Goal: Entertainment & Leisure: Consume media (video, audio)

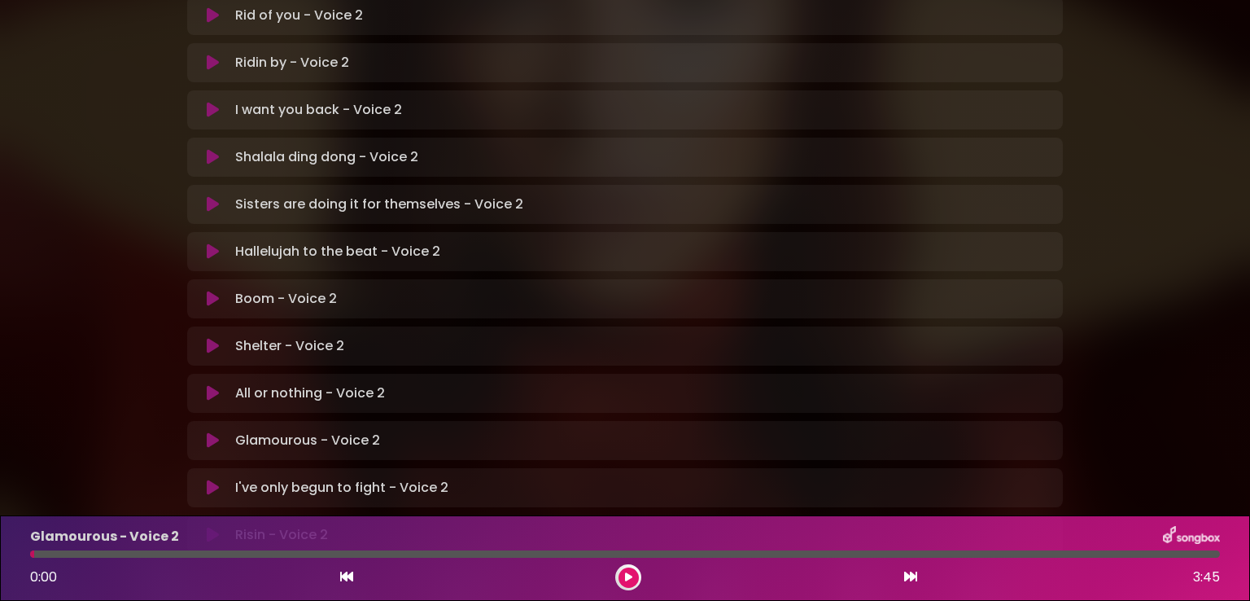
scroll to position [479, 0]
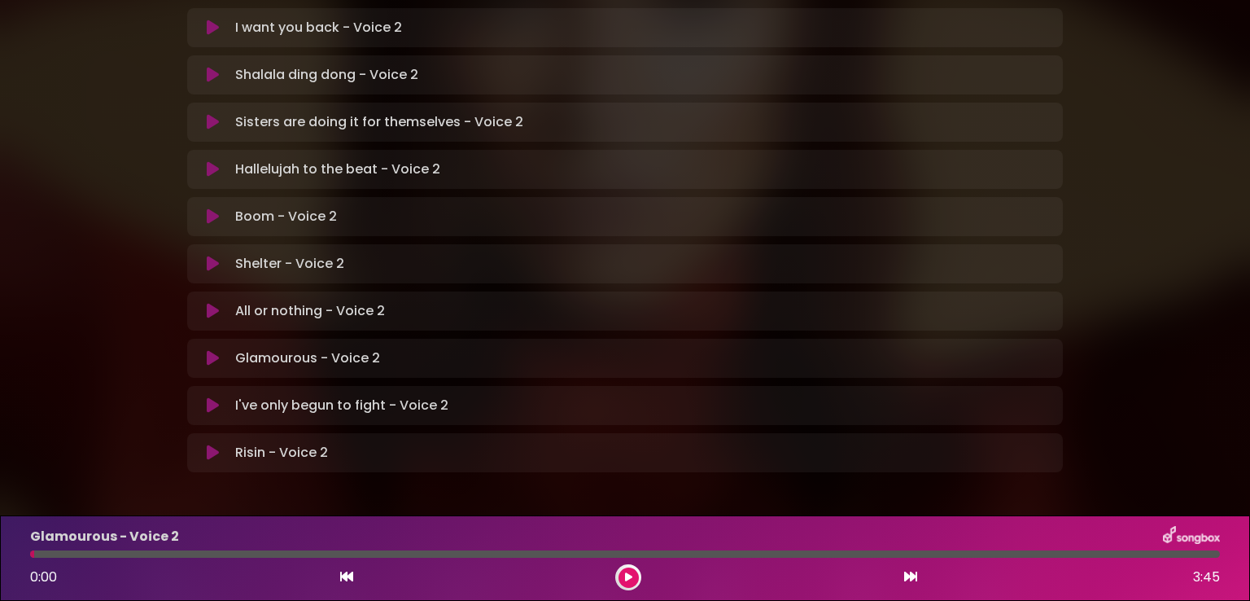
click at [214, 350] on icon at bounding box center [213, 358] width 12 height 16
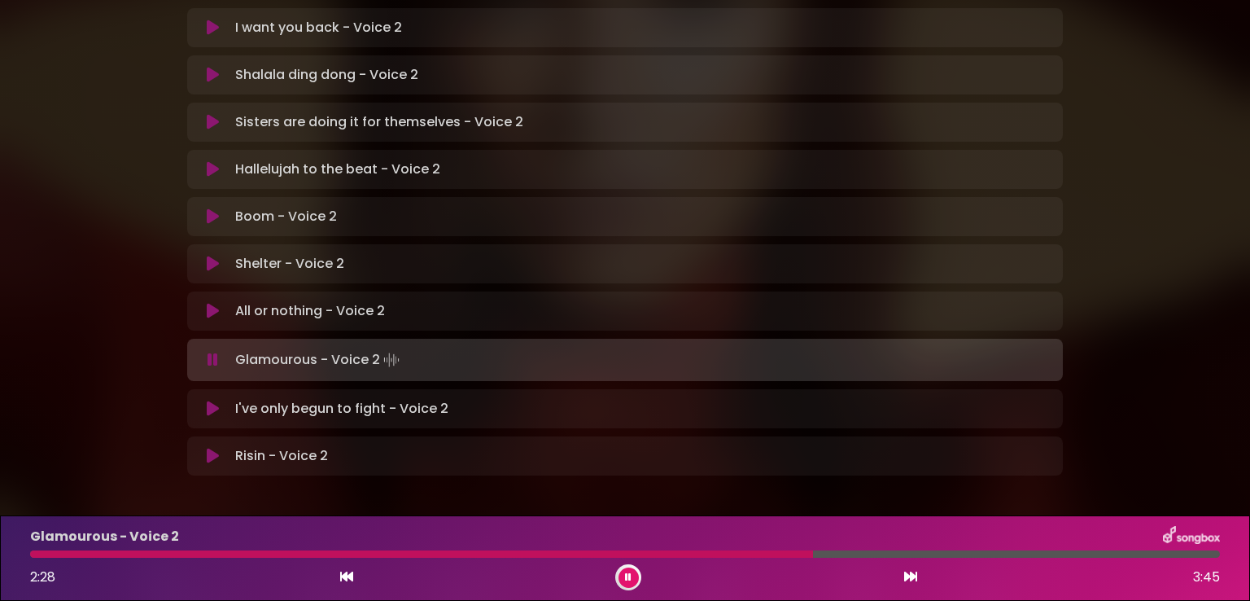
click at [632, 557] on div at bounding box center [421, 553] width 783 height 7
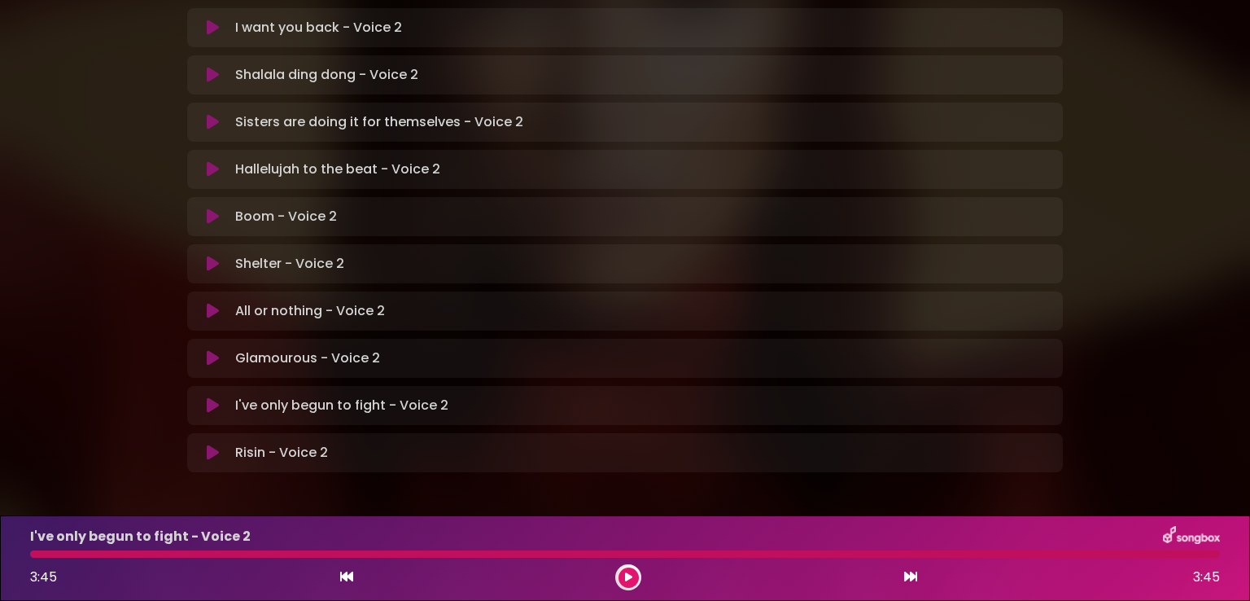
click at [37, 552] on div at bounding box center [625, 553] width 1190 height 7
click at [214, 350] on icon at bounding box center [213, 358] width 12 height 16
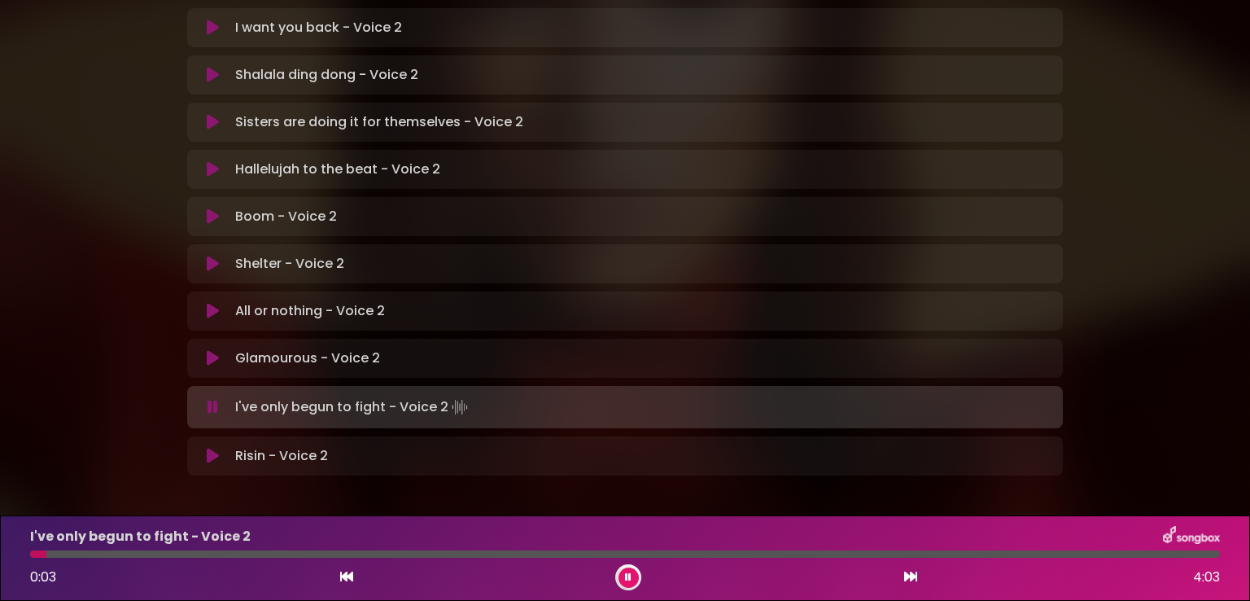
click at [197, 350] on button at bounding box center [213, 358] width 32 height 16
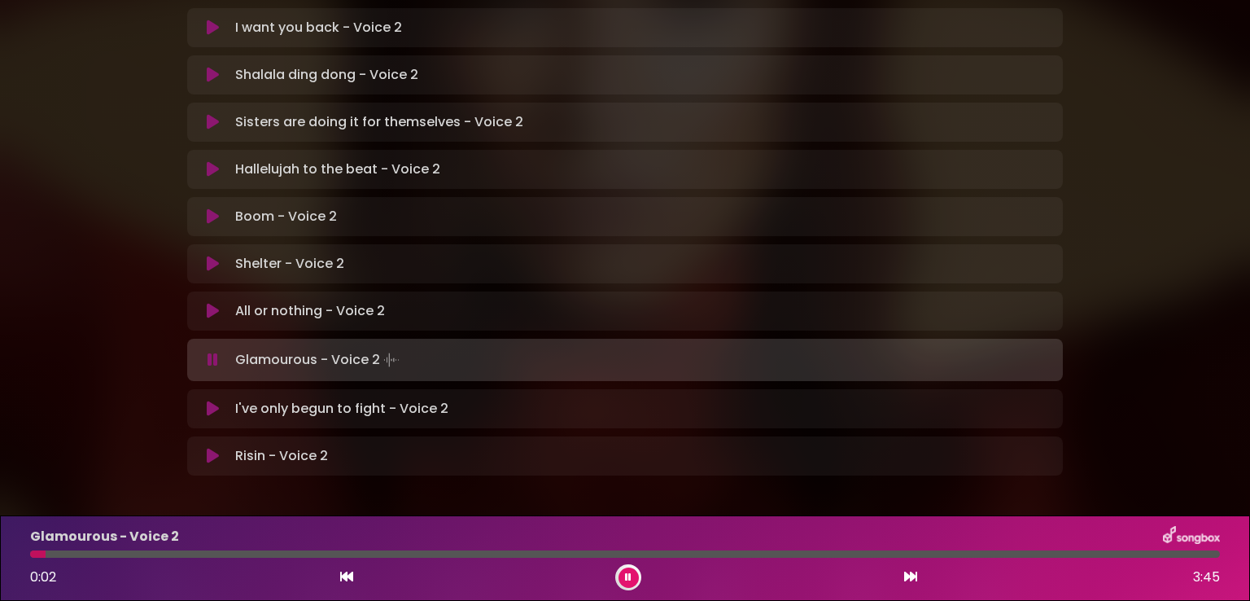
click at [205, 401] on button at bounding box center [213, 409] width 32 height 16
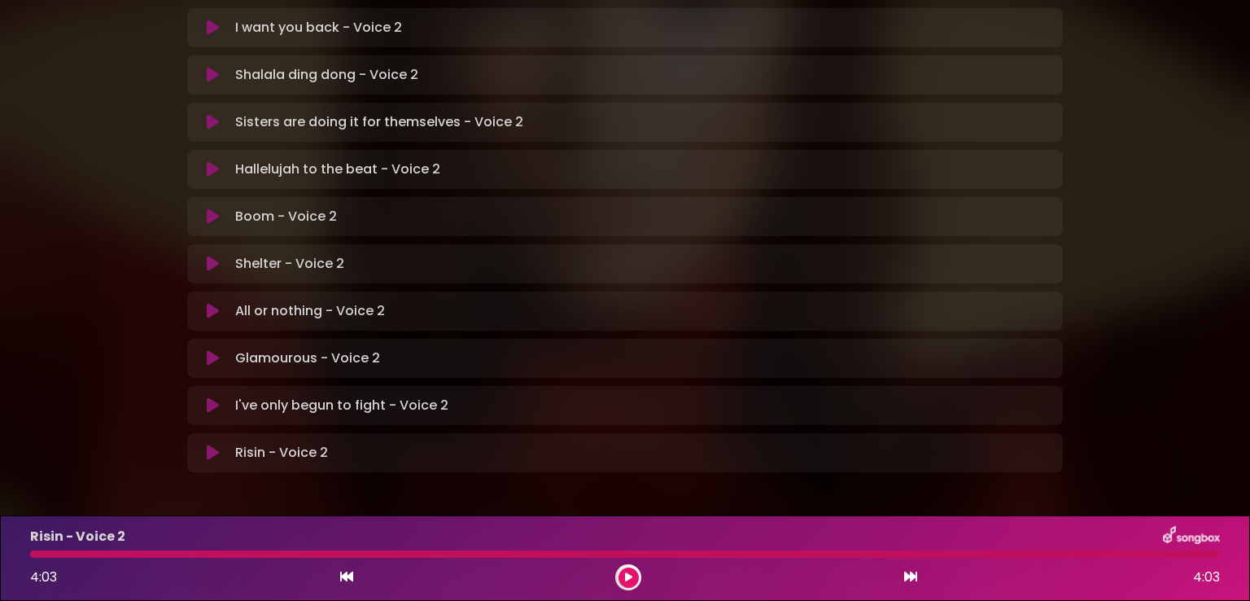
click at [207, 397] on icon at bounding box center [213, 405] width 12 height 16
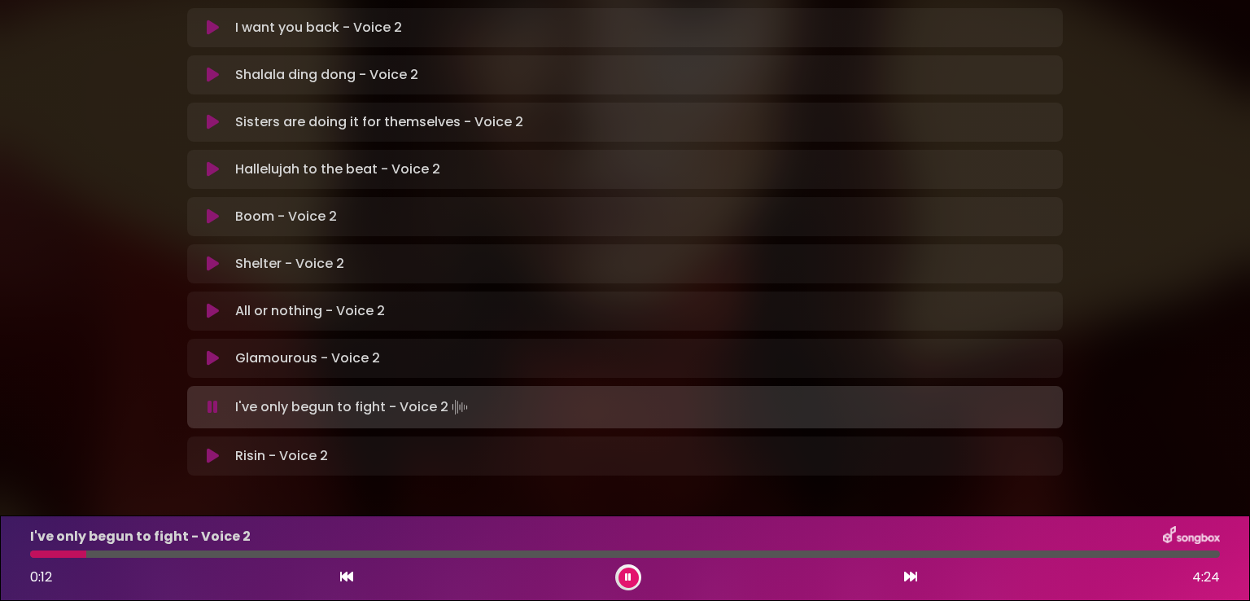
click at [212, 399] on icon at bounding box center [213, 407] width 11 height 16
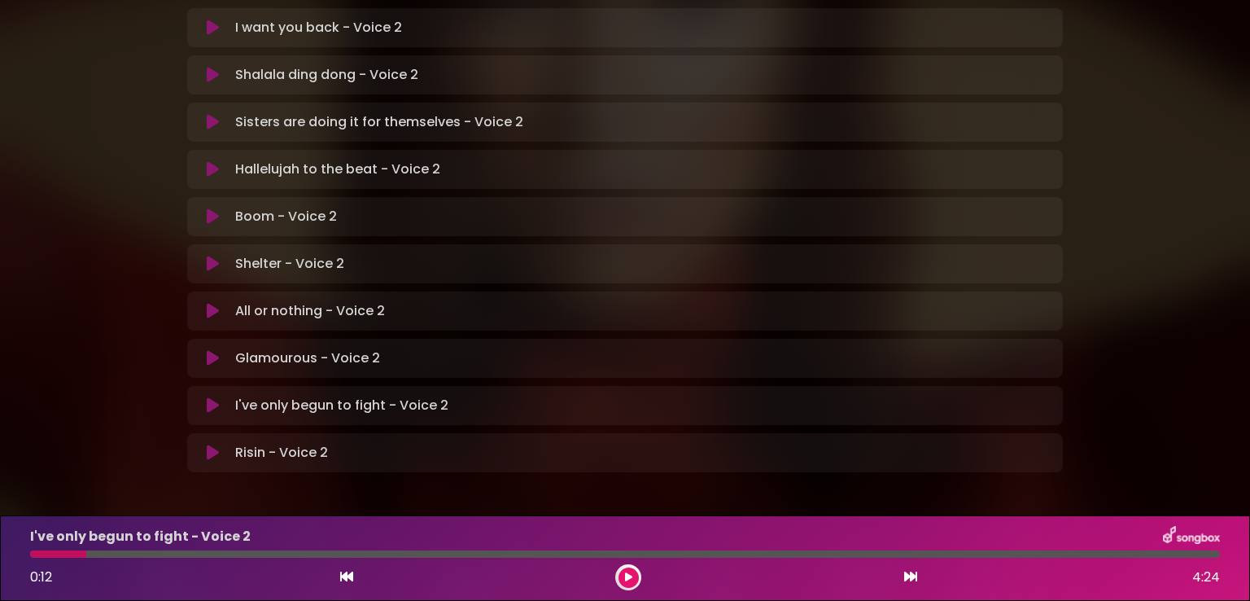
click at [68, 556] on div at bounding box center [58, 553] width 56 height 7
click at [637, 576] on button at bounding box center [629, 577] width 20 height 20
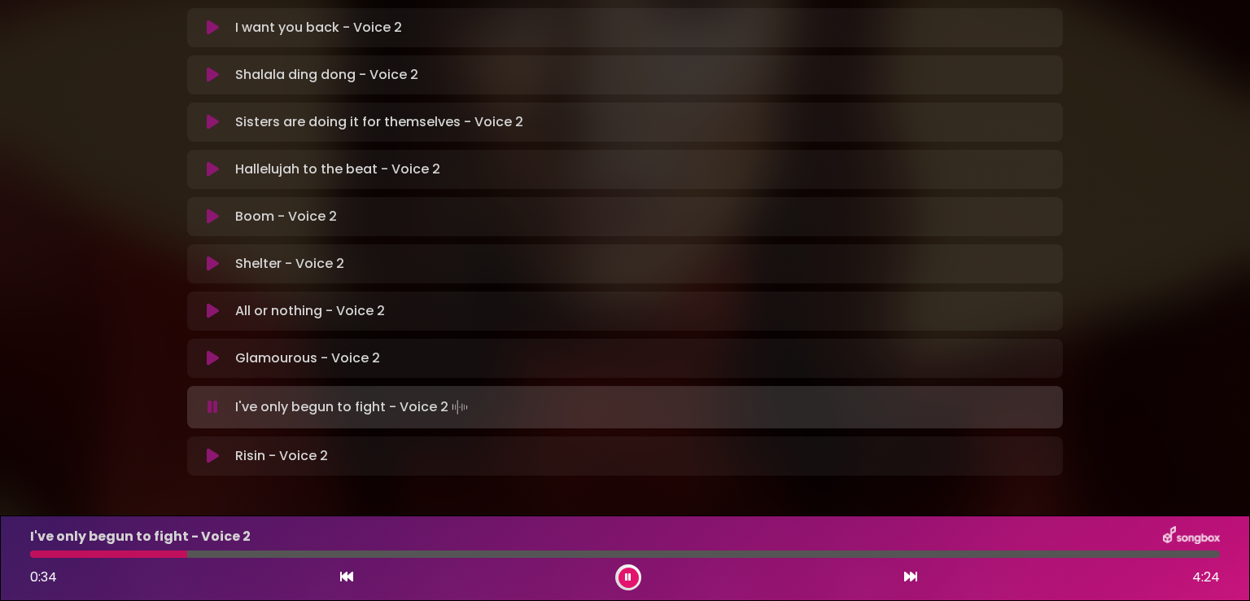
click at [214, 448] on icon at bounding box center [213, 456] width 12 height 16
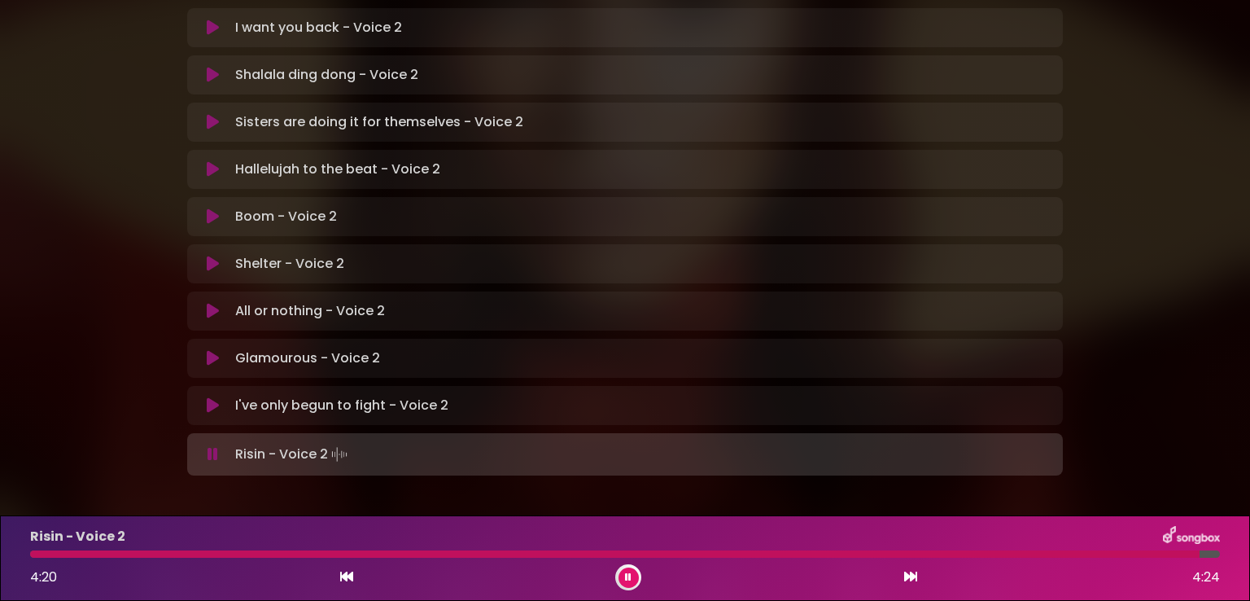
click at [35, 553] on div at bounding box center [615, 553] width 1170 height 7
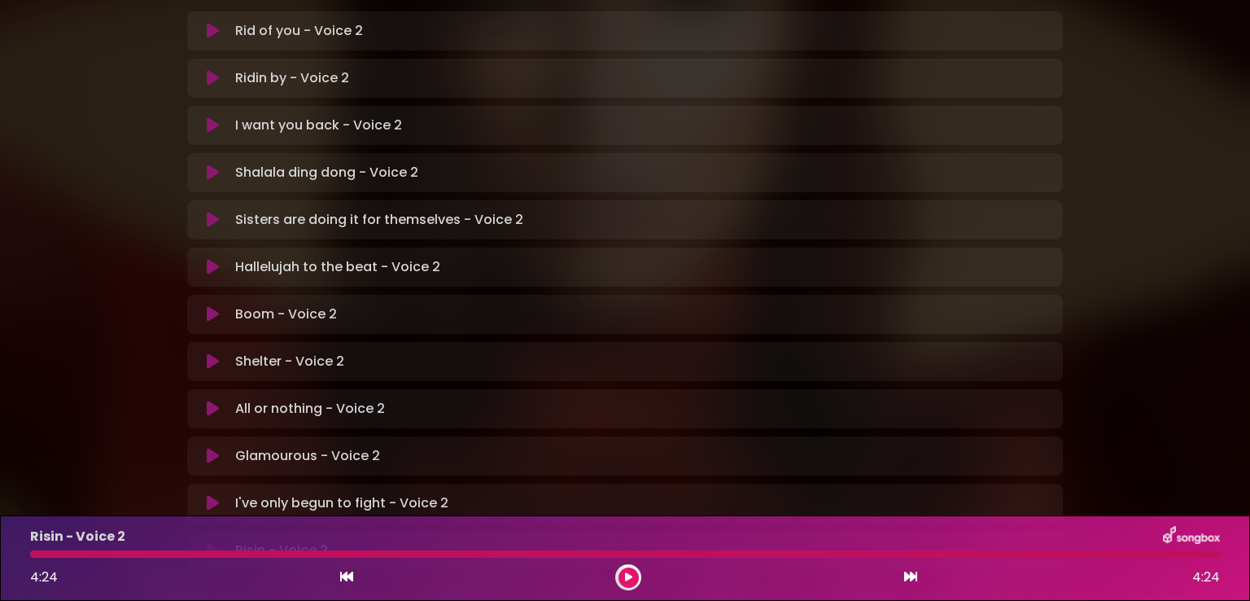
scroll to position [153, 0]
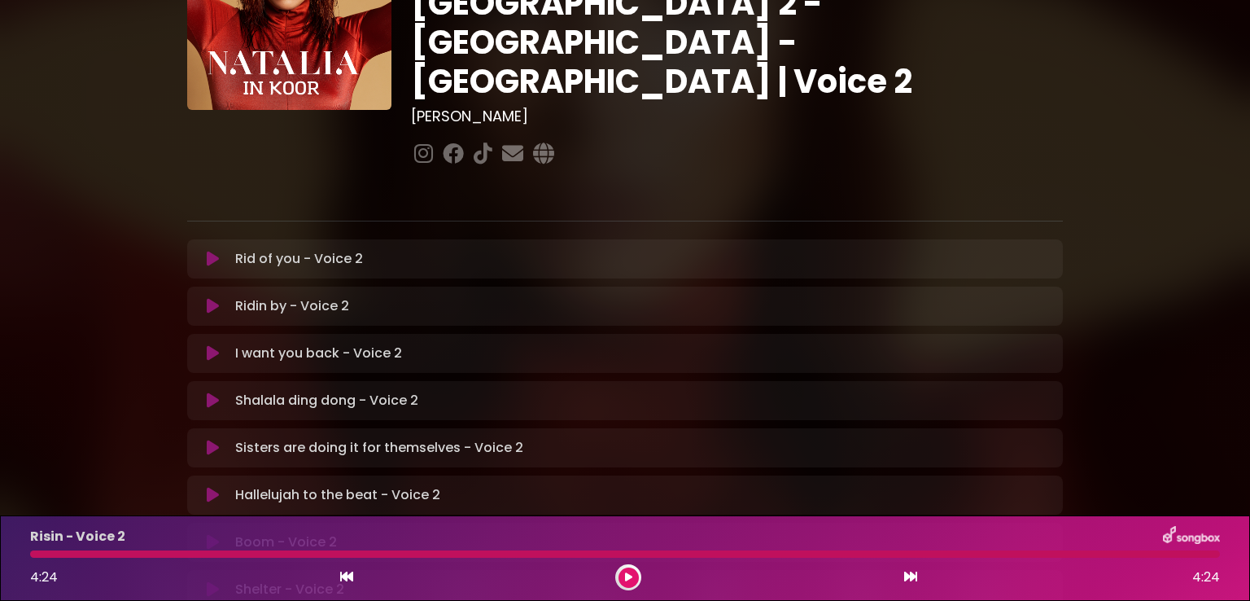
click at [210, 251] on icon at bounding box center [213, 259] width 12 height 16
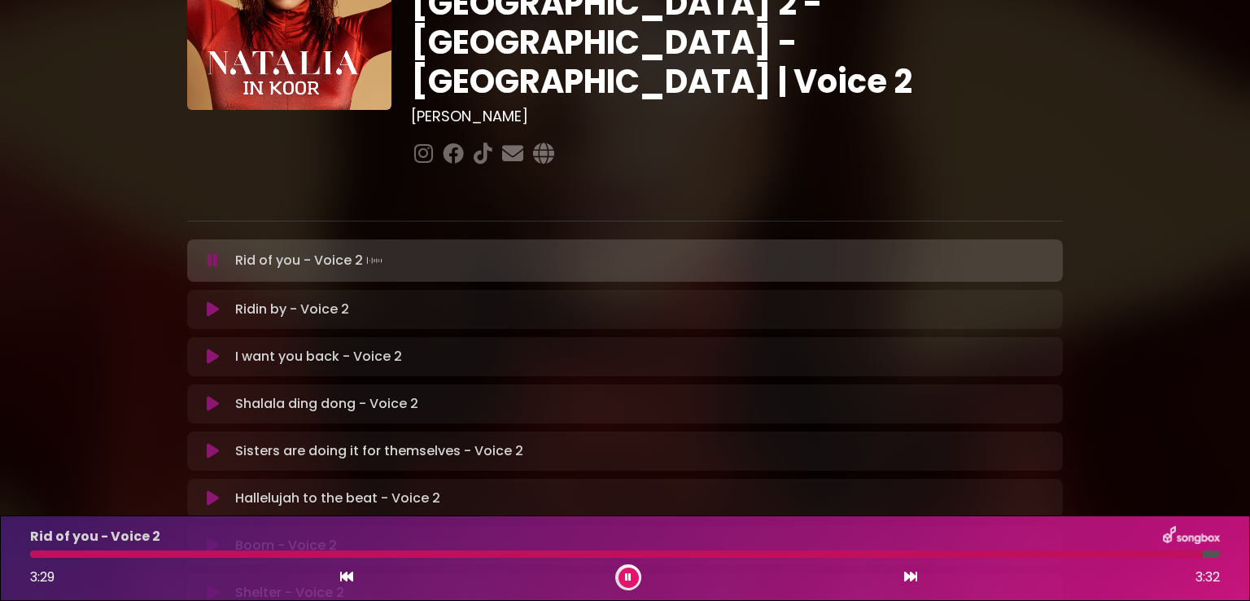
click at [38, 554] on div at bounding box center [616, 553] width 1173 height 7
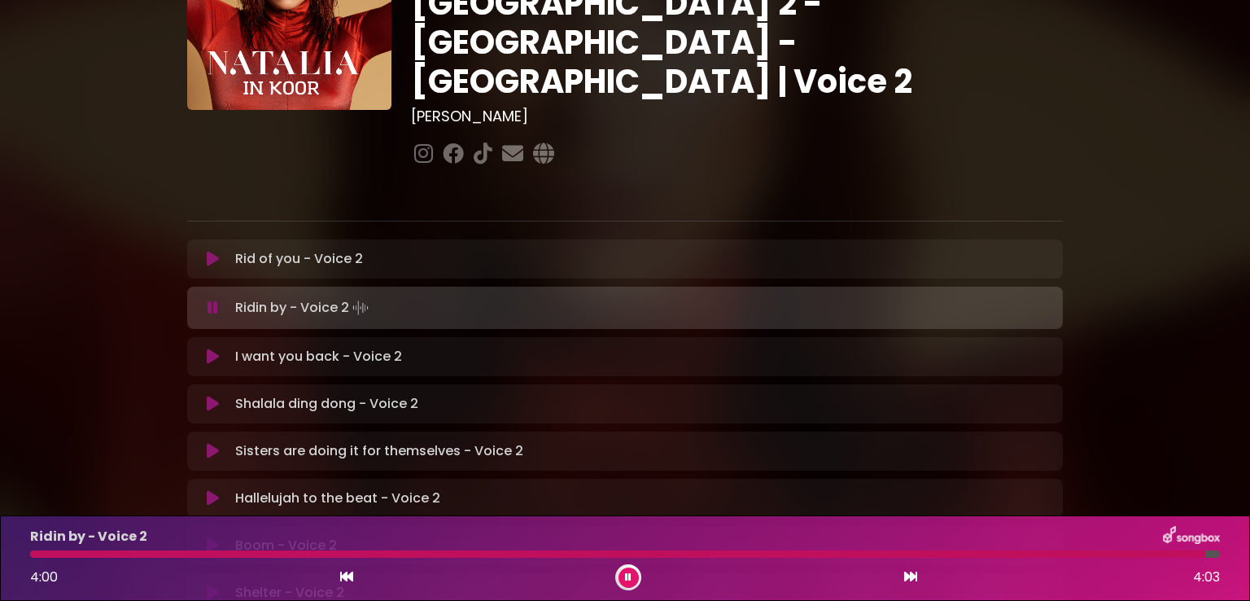
click at [39, 554] on div at bounding box center [618, 553] width 1176 height 7
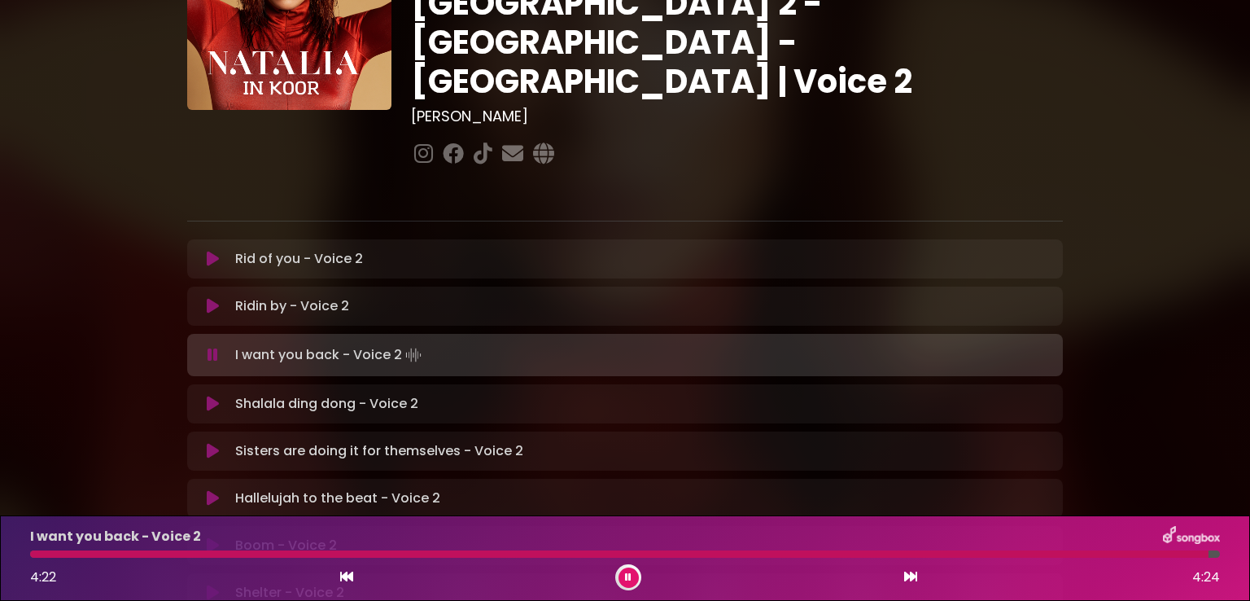
click at [42, 554] on div at bounding box center [619, 553] width 1179 height 7
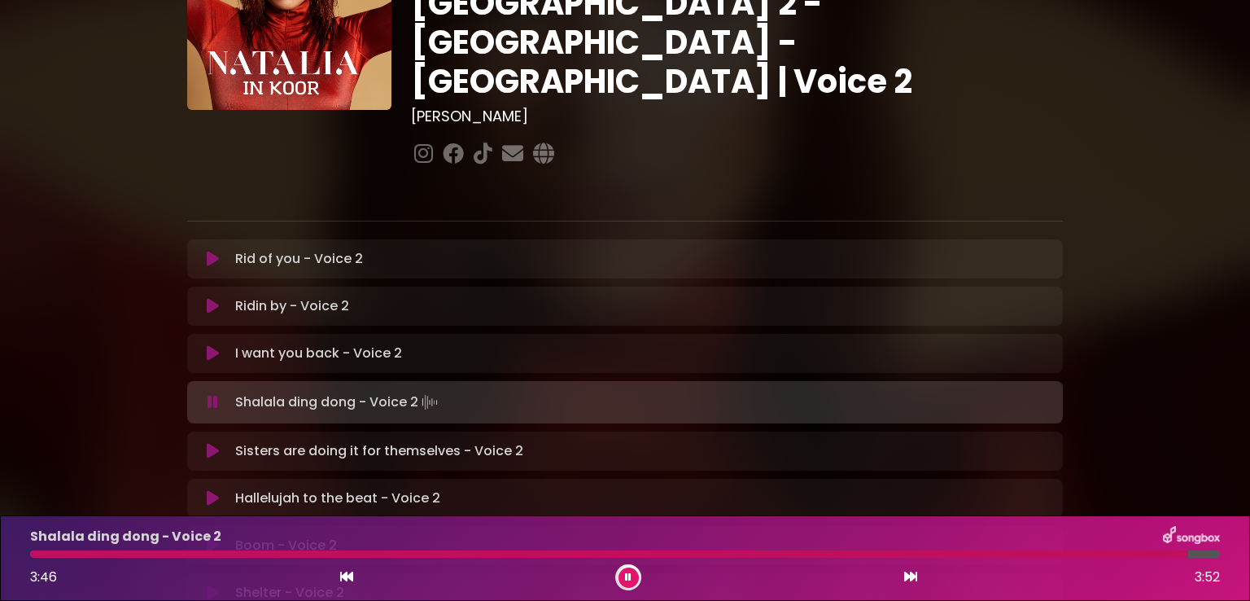
click at [39, 551] on div at bounding box center [609, 553] width 1158 height 7
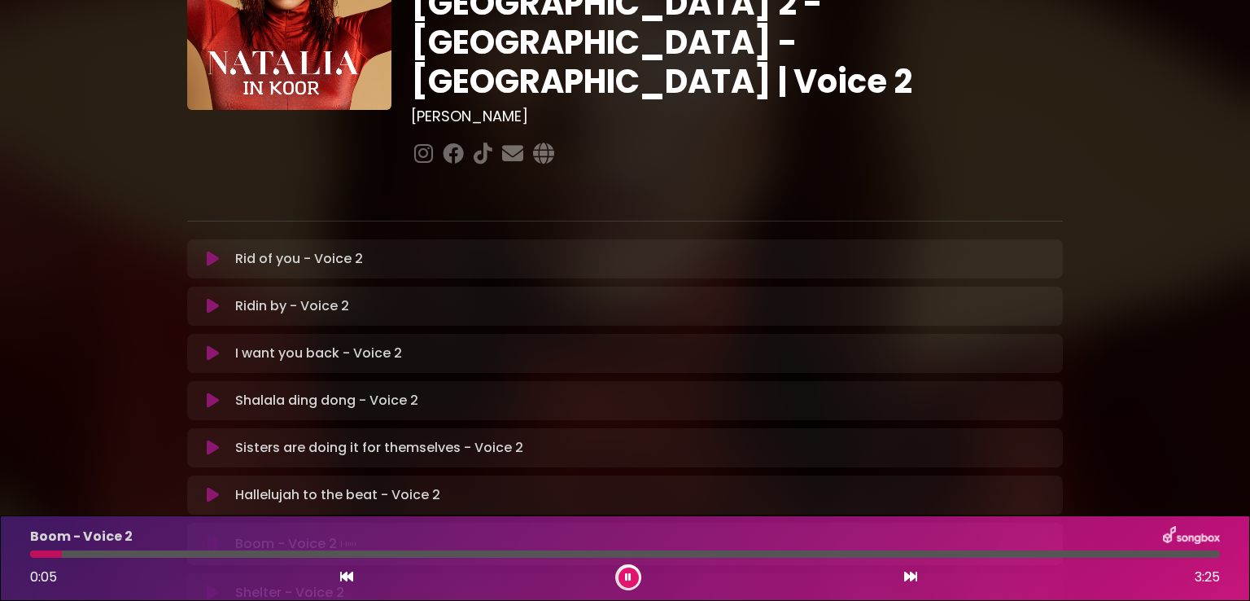
click at [211, 487] on icon at bounding box center [213, 495] width 12 height 16
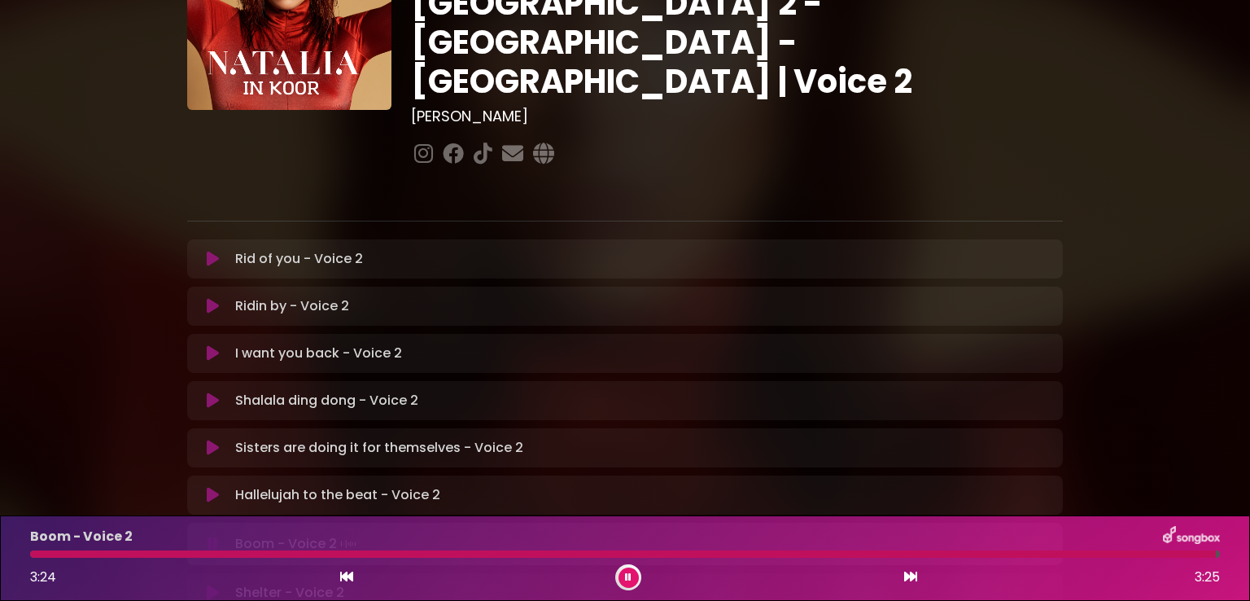
click at [45, 554] on div at bounding box center [623, 553] width 1186 height 7
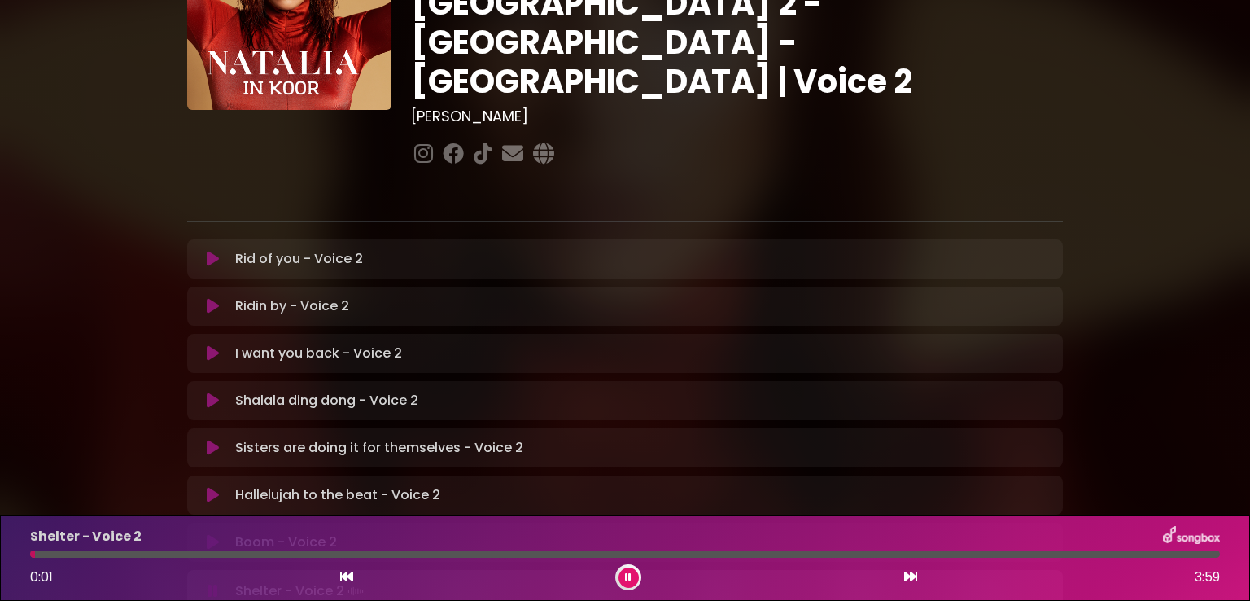
scroll to position [234, 0]
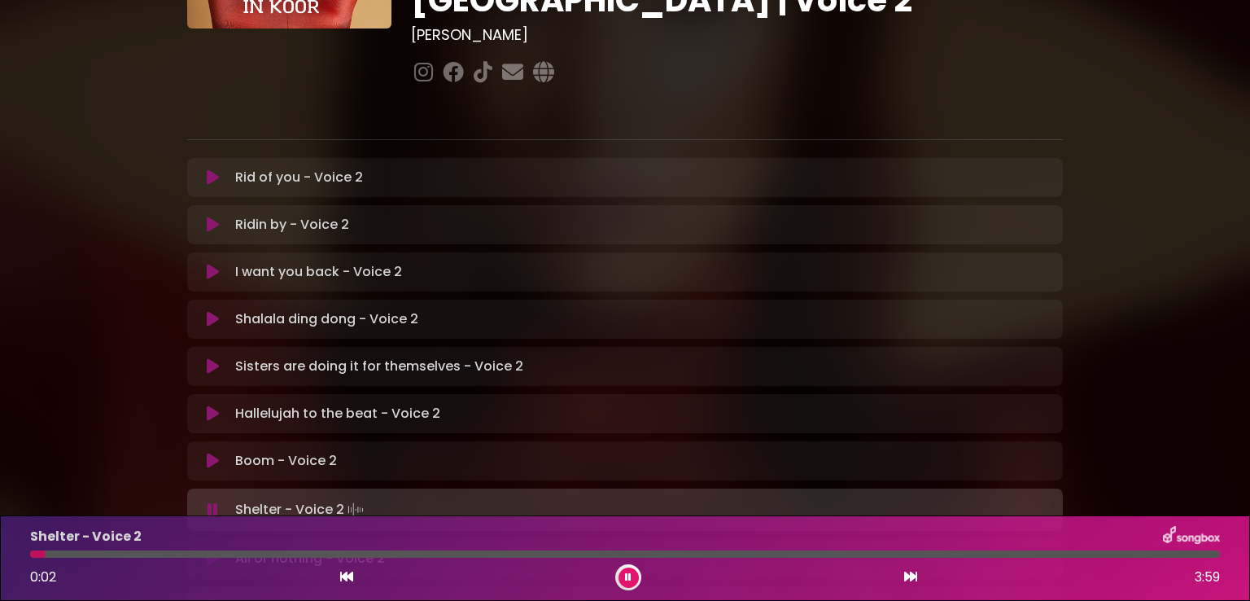
click at [217, 453] on icon at bounding box center [213, 461] width 12 height 16
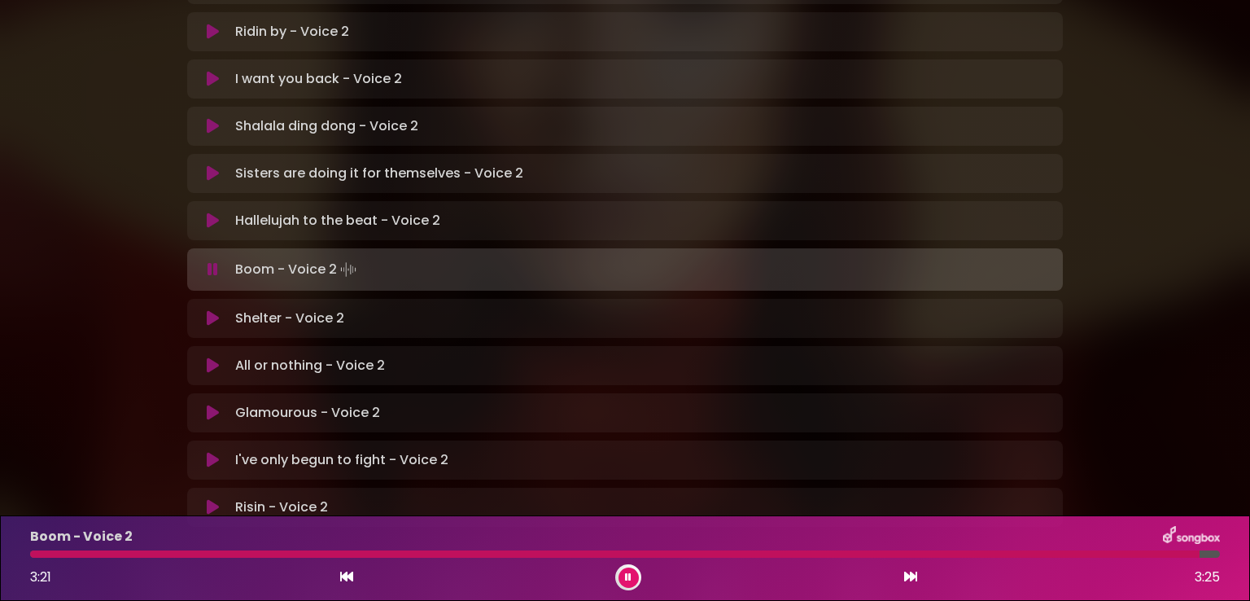
scroll to position [479, 0]
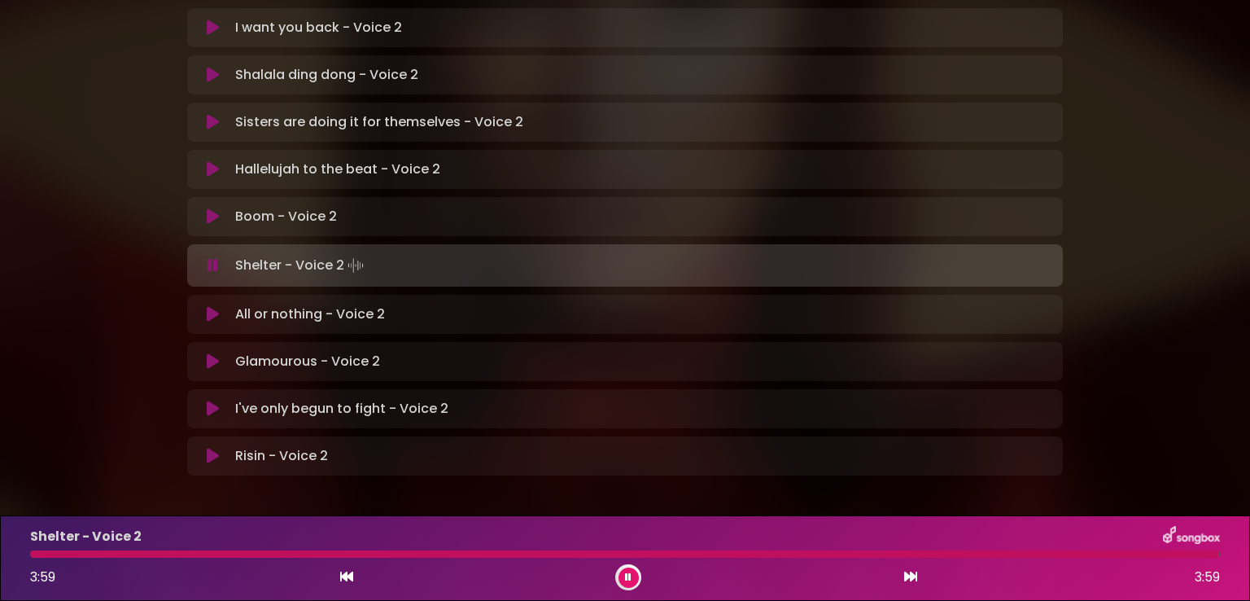
click at [36, 557] on div at bounding box center [624, 553] width 1189 height 7
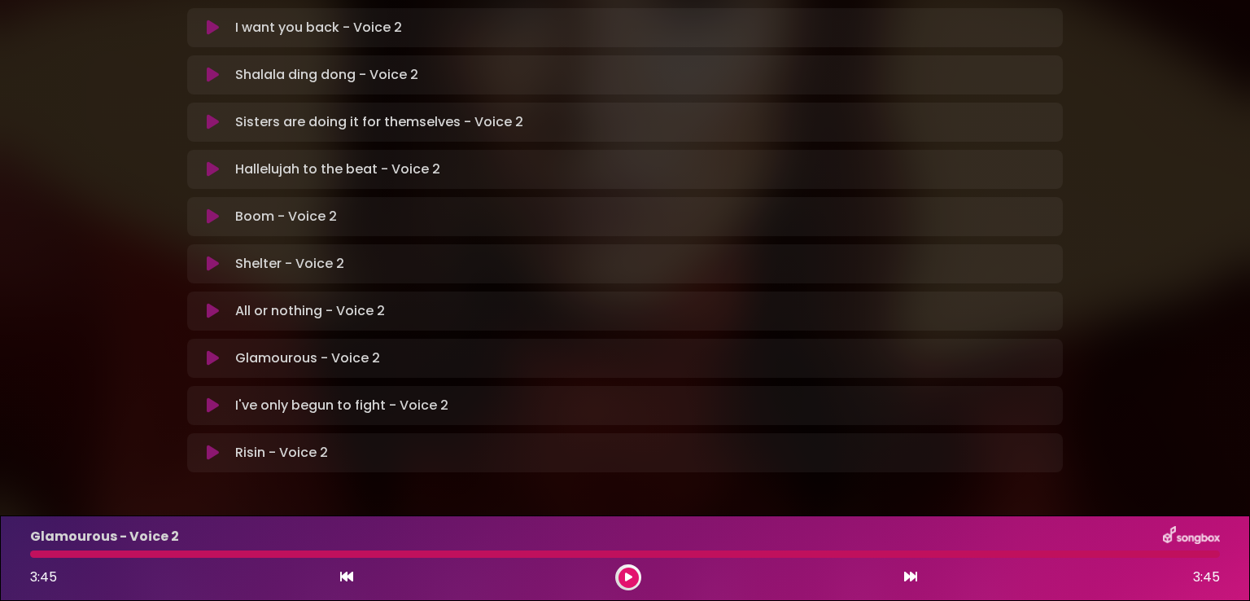
click at [39, 549] on div "Glamourous - Voice 2 3:45 3:45" at bounding box center [625, 558] width 1210 height 64
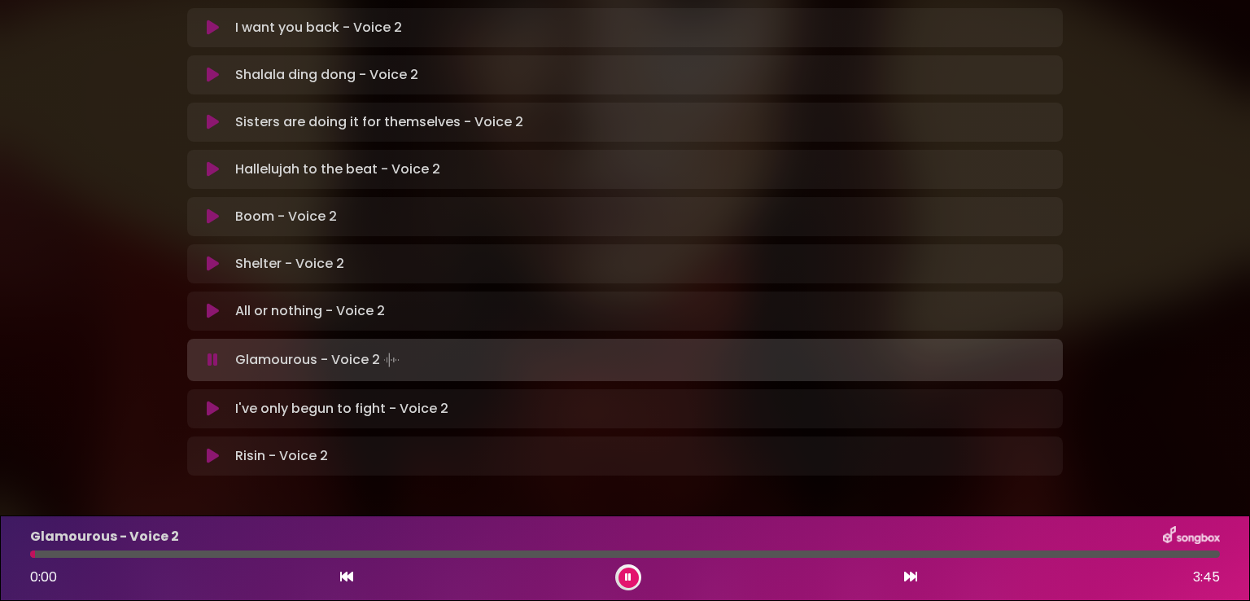
click at [208, 303] on icon at bounding box center [213, 311] width 12 height 16
click at [628, 580] on icon at bounding box center [628, 577] width 7 height 10
